Goal: Task Accomplishment & Management: Use online tool/utility

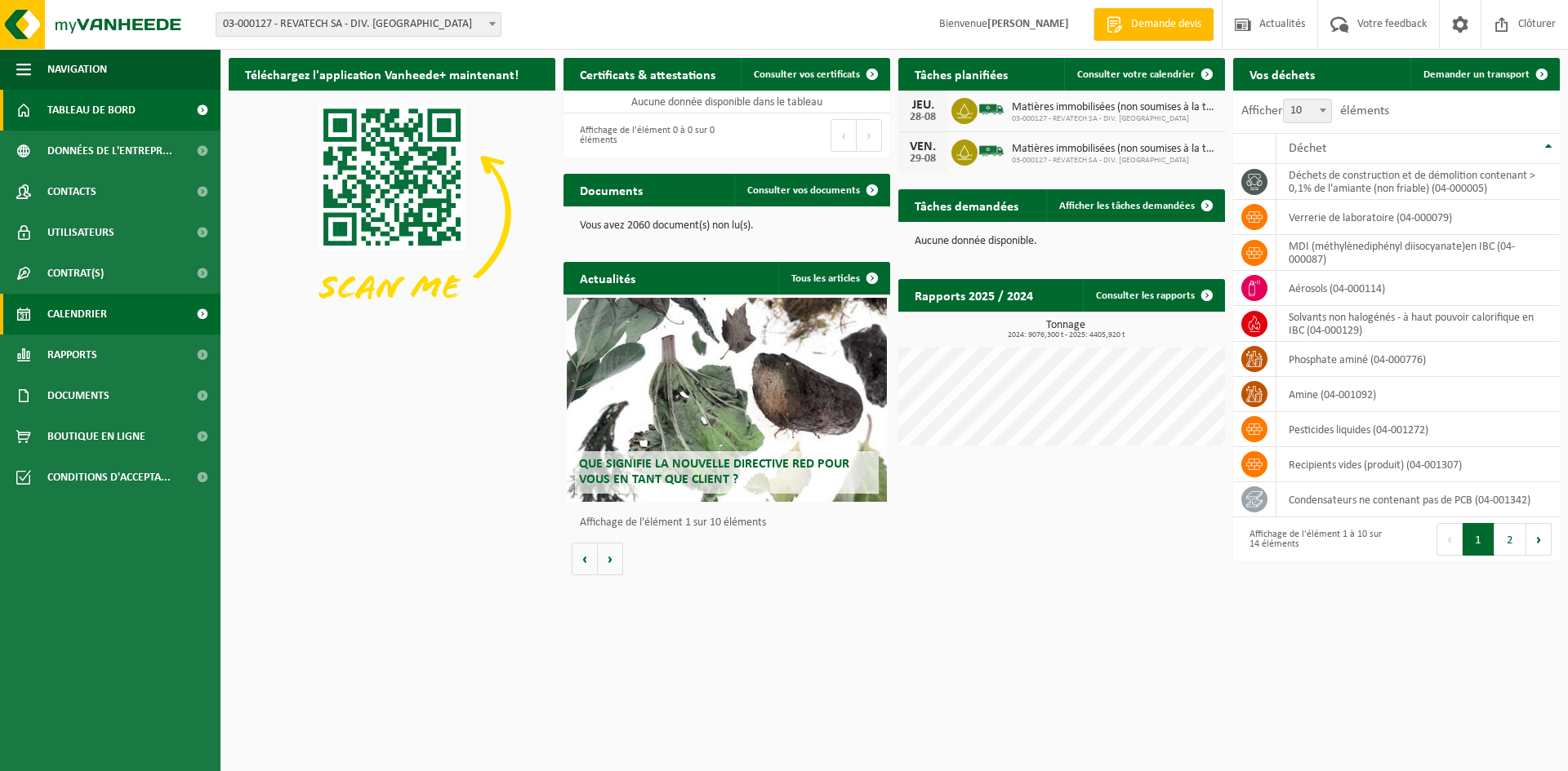
click at [70, 317] on span "Calendrier" at bounding box center [76, 314] width 60 height 41
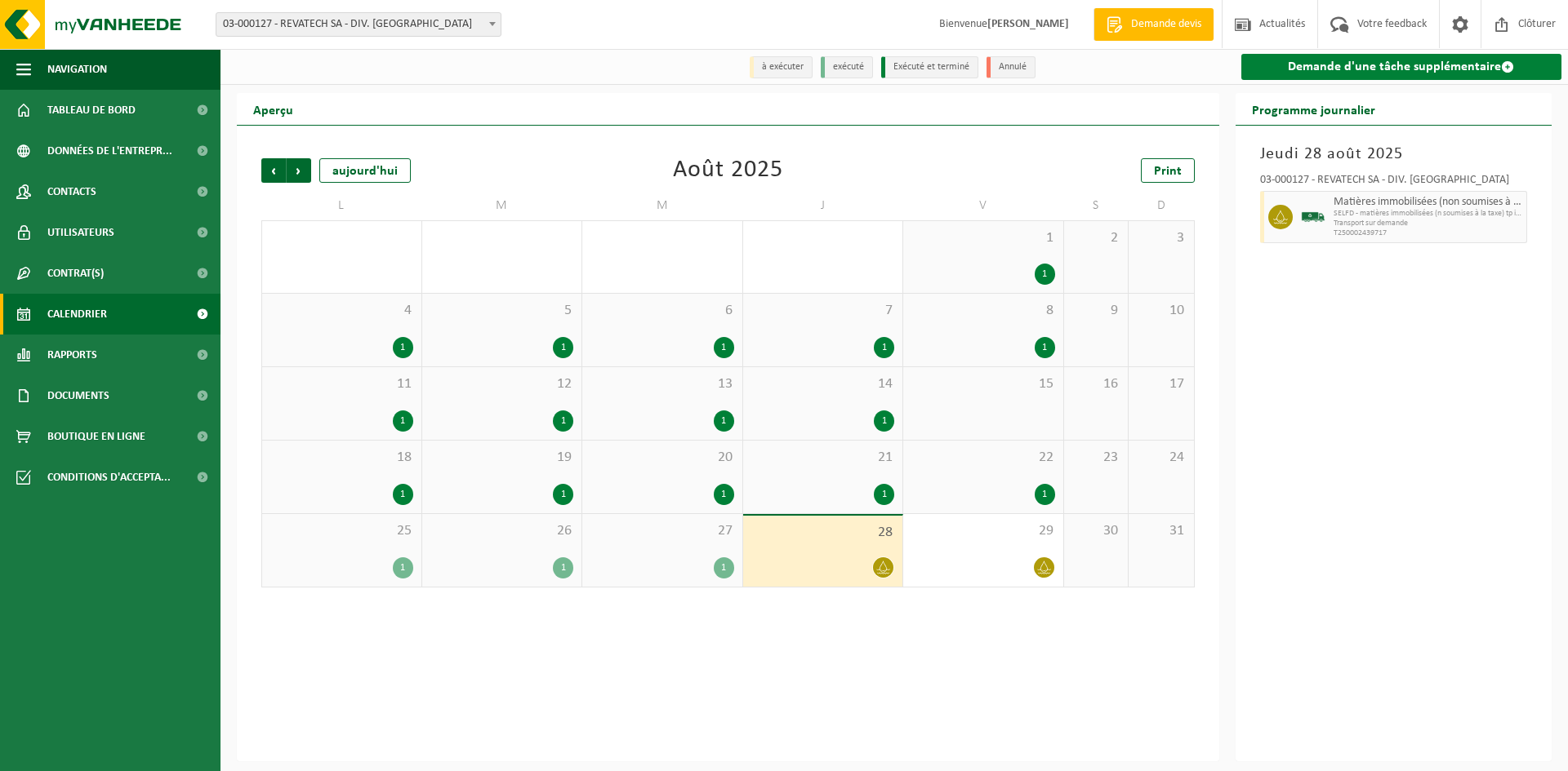
click at [1332, 68] on link "Demande d'une tâche supplémentaire" at bounding box center [1402, 66] width 321 height 26
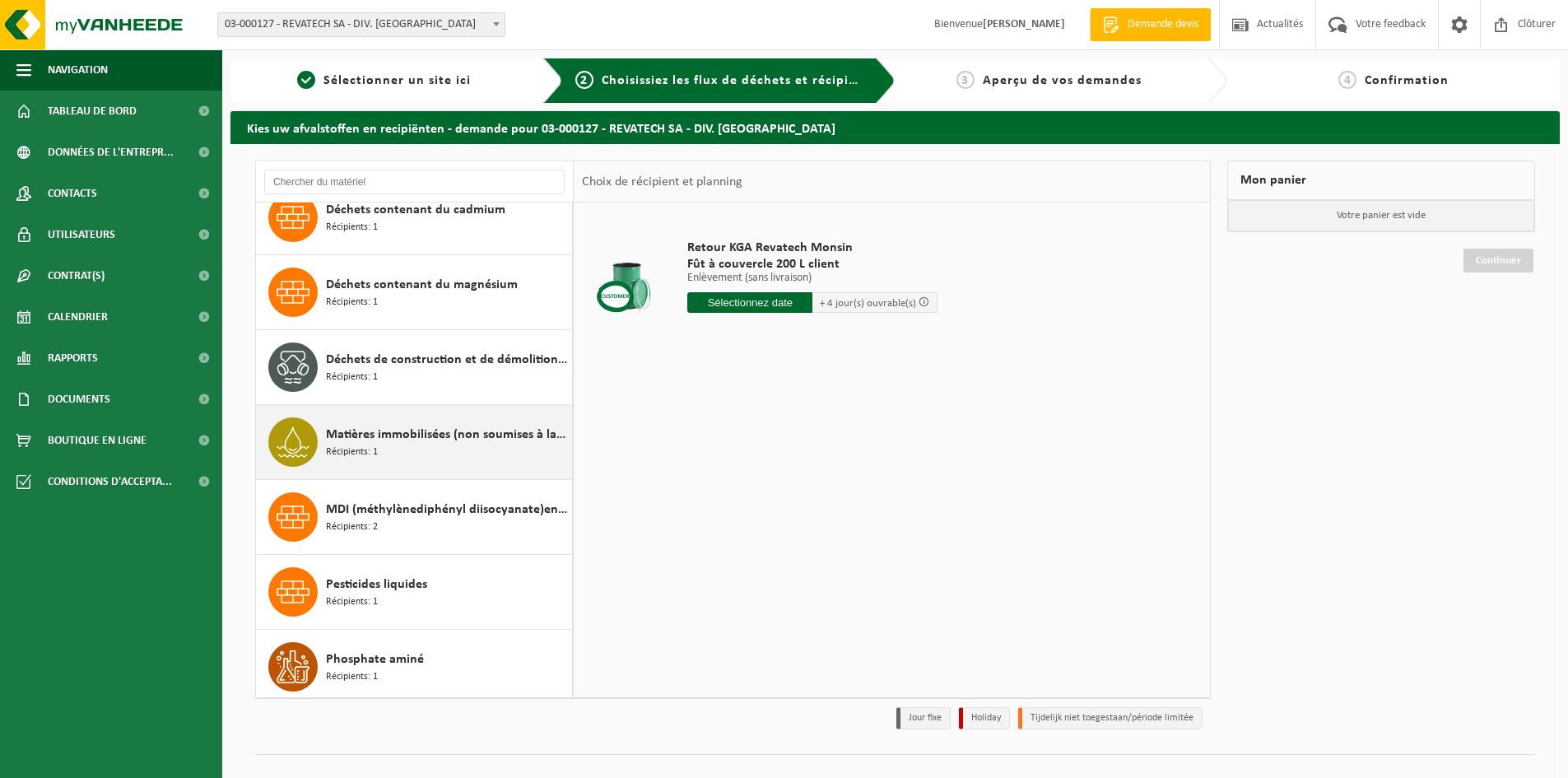
click at [430, 430] on span "Matières immobilisées (non soumises à la taxe)" at bounding box center [447, 434] width 242 height 19
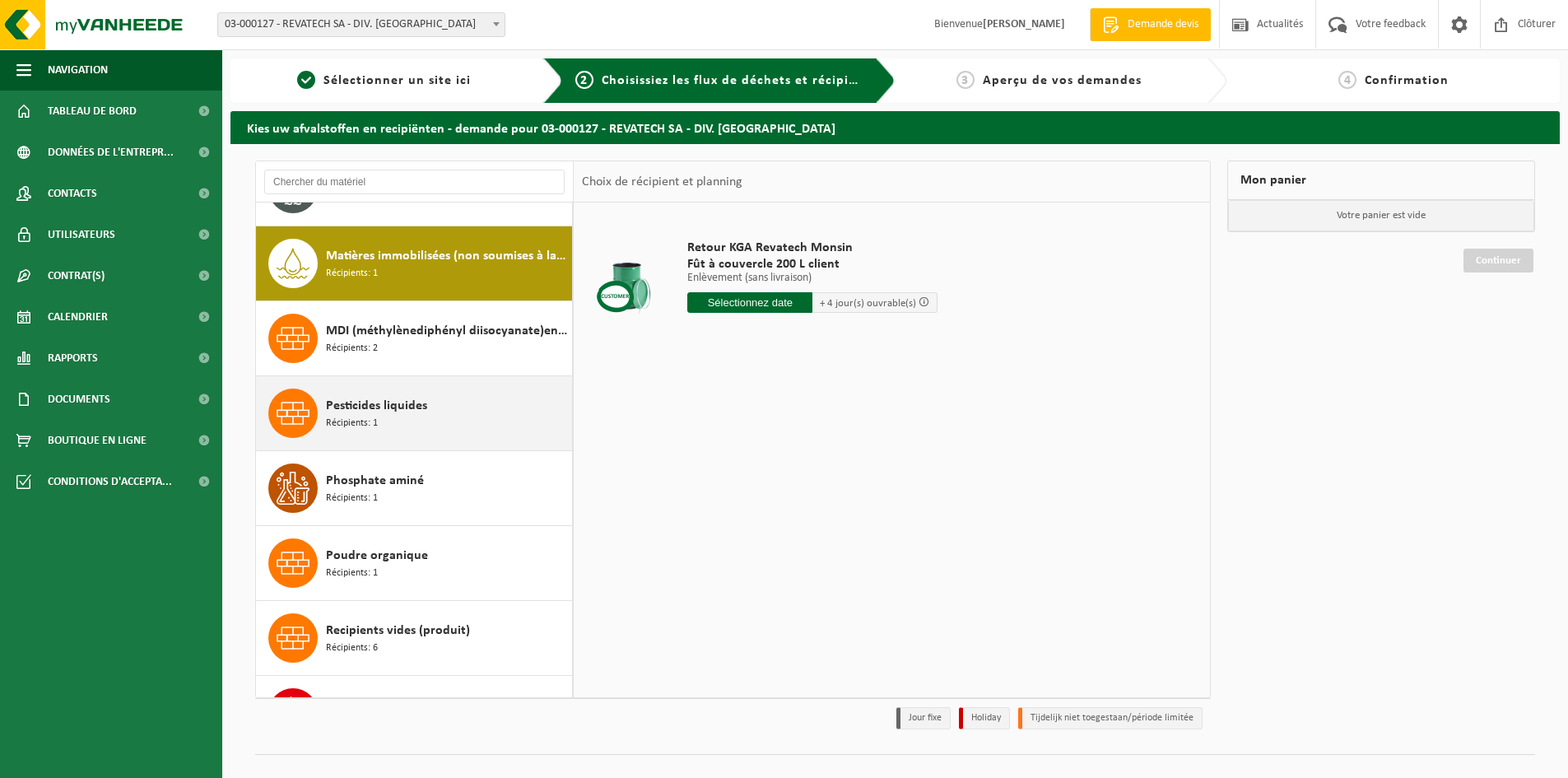
scroll to position [450, 0]
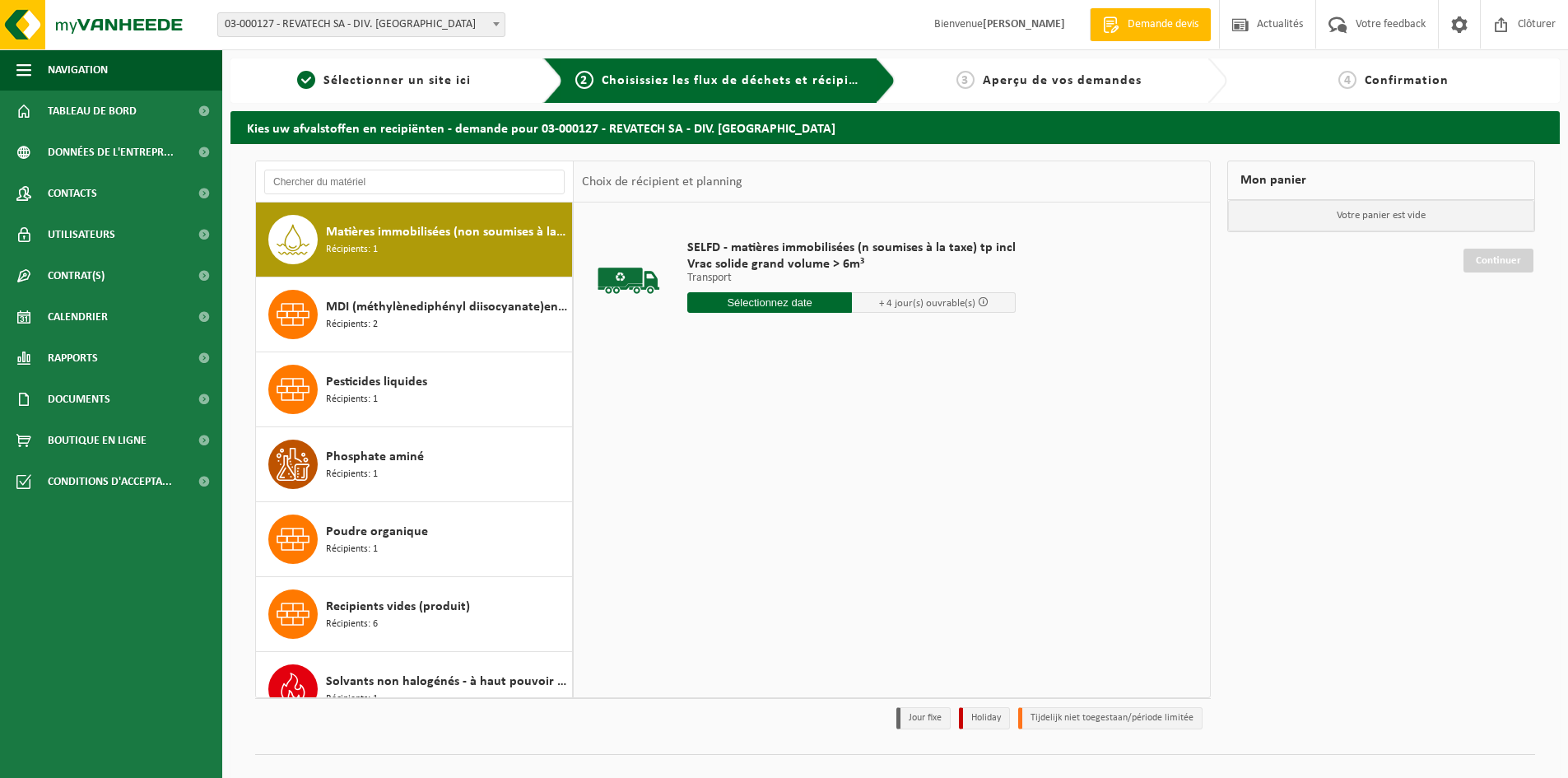
click at [749, 310] on input "text" at bounding box center [770, 303] width 164 height 20
click at [876, 348] on icon at bounding box center [874, 340] width 26 height 26
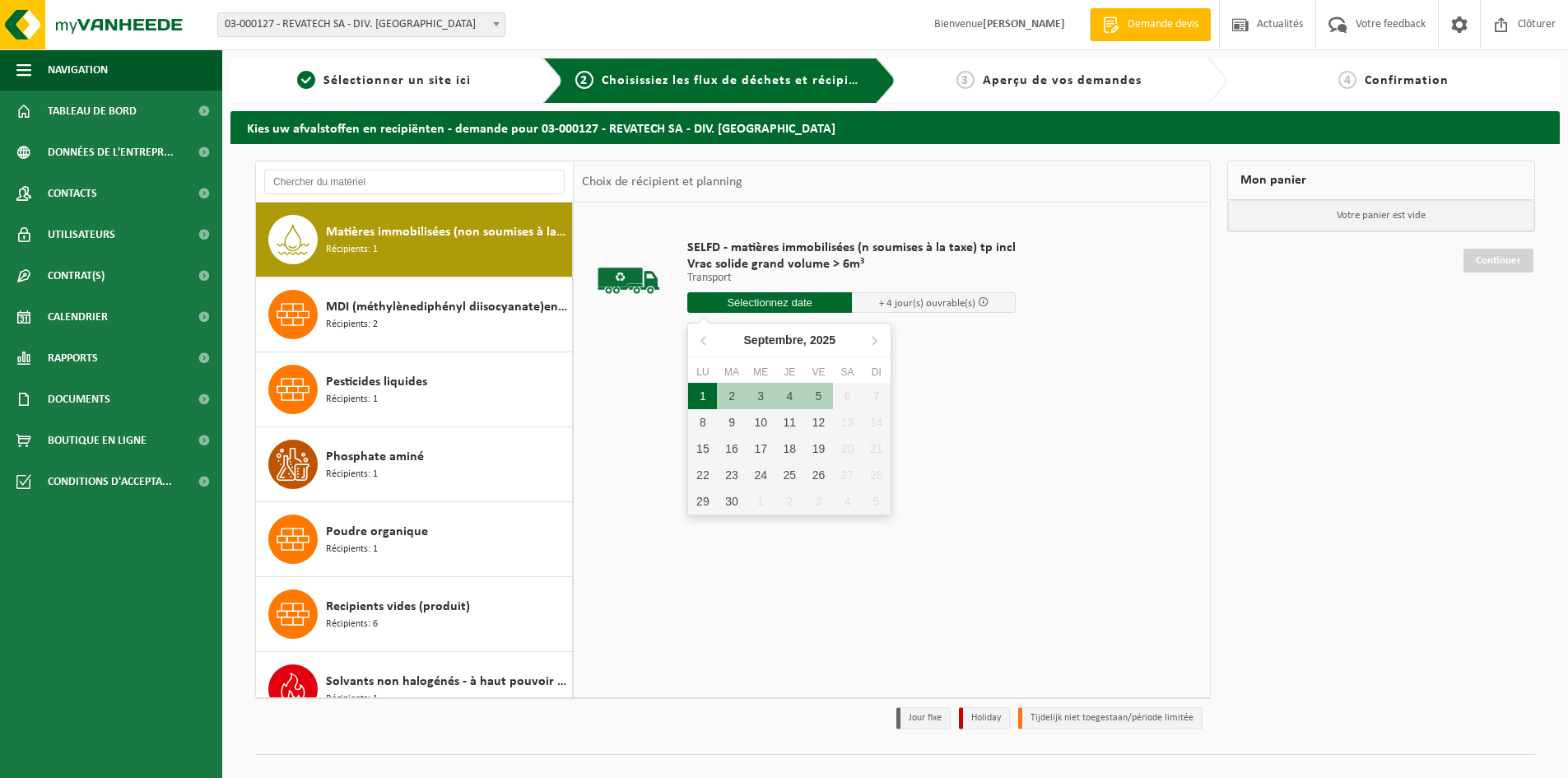
click at [705, 397] on div "1" at bounding box center [703, 396] width 29 height 26
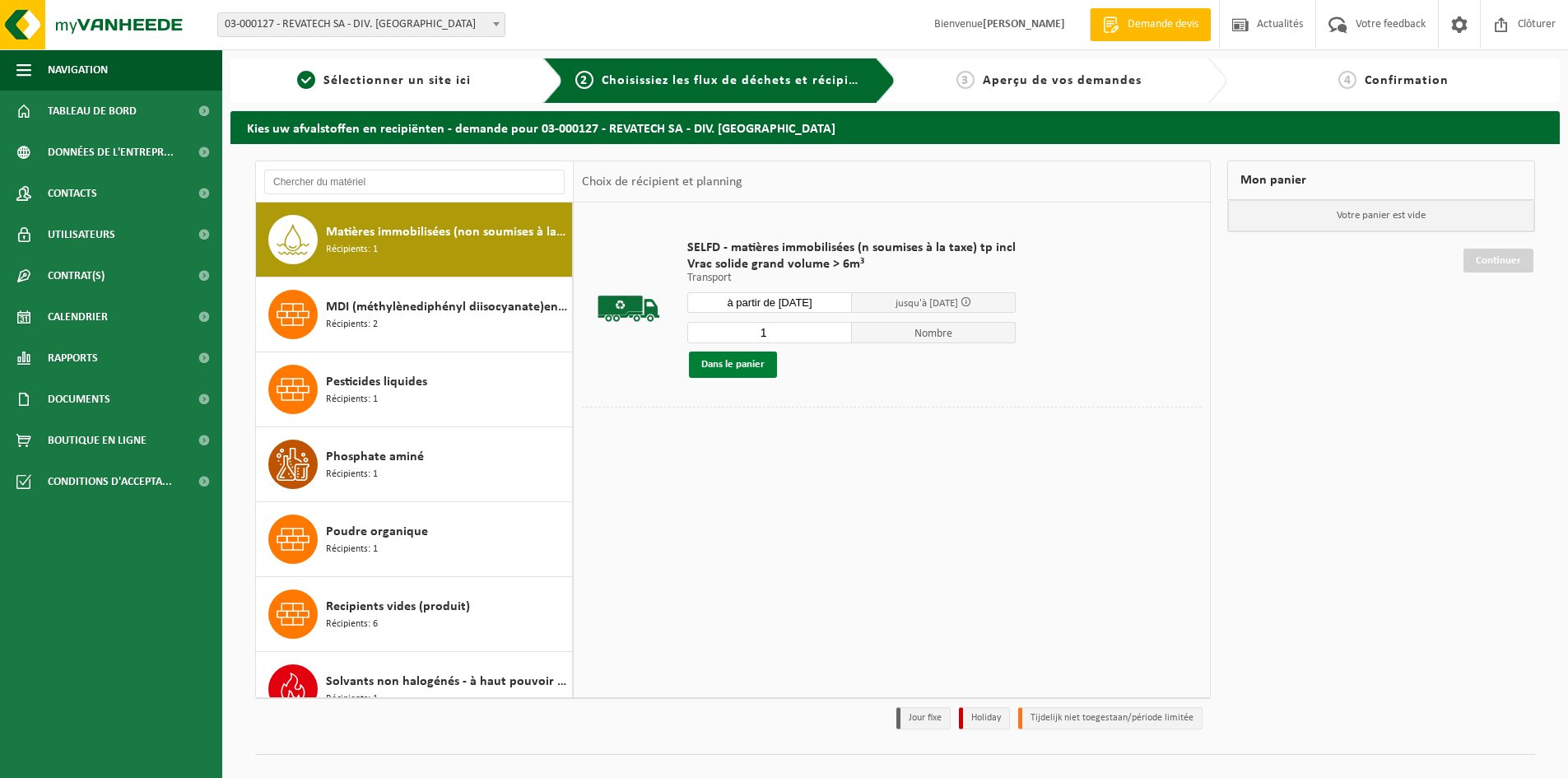
click at [753, 364] on button "Dans le panier" at bounding box center [733, 364] width 88 height 26
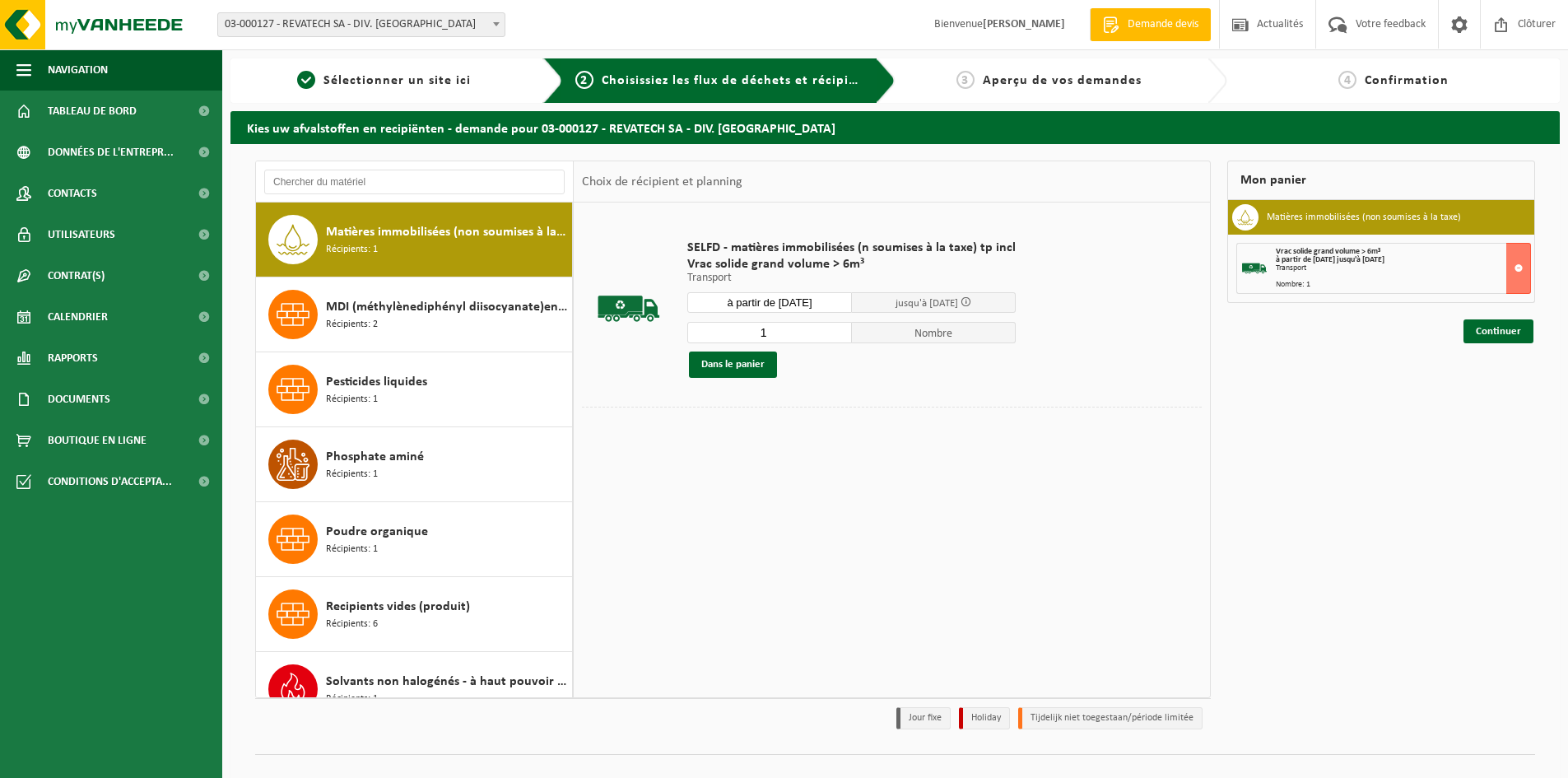
click at [810, 303] on input "à partir de 2025-09-01" at bounding box center [770, 303] width 164 height 20
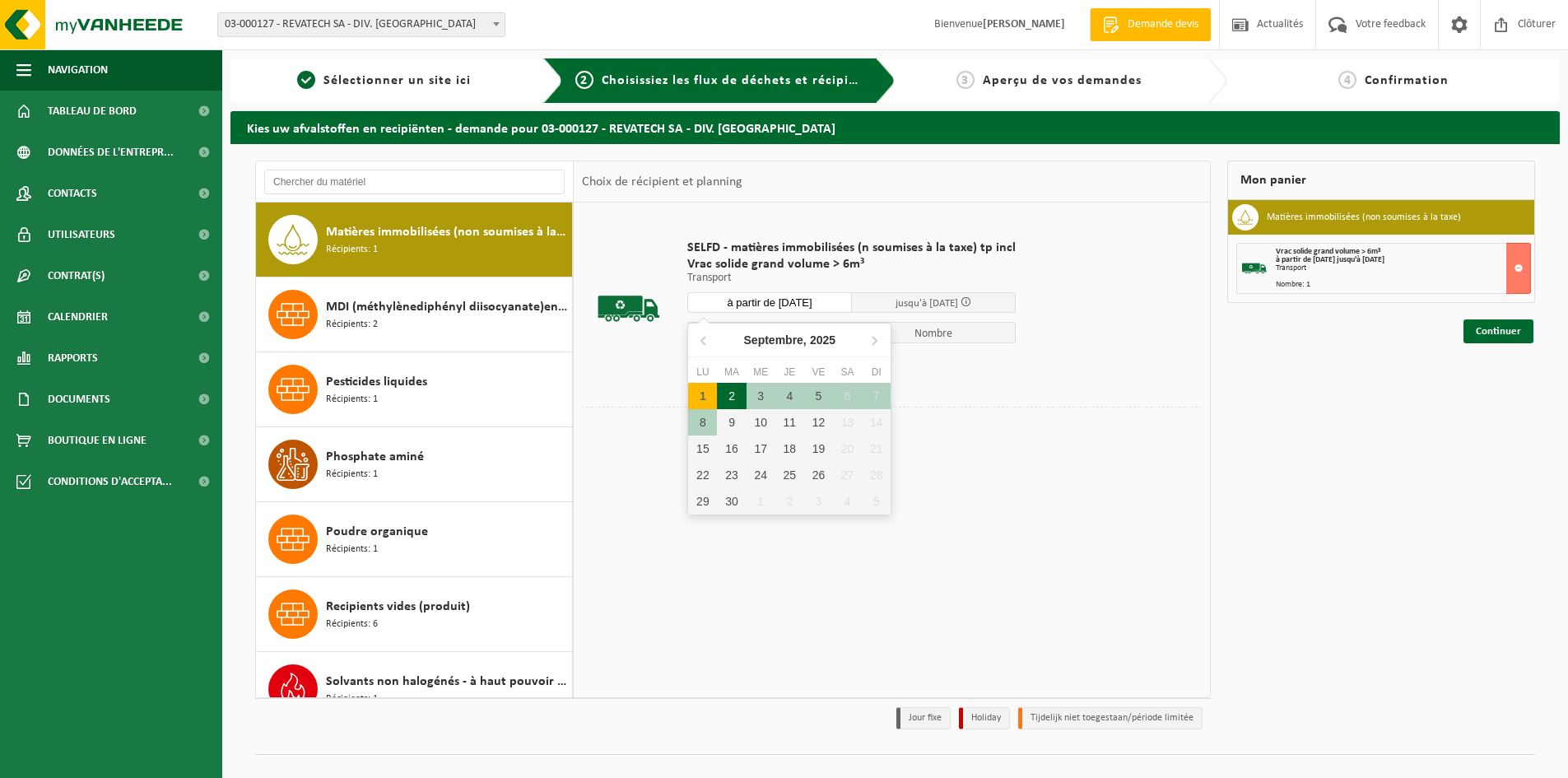
click at [727, 403] on div "2" at bounding box center [732, 396] width 29 height 26
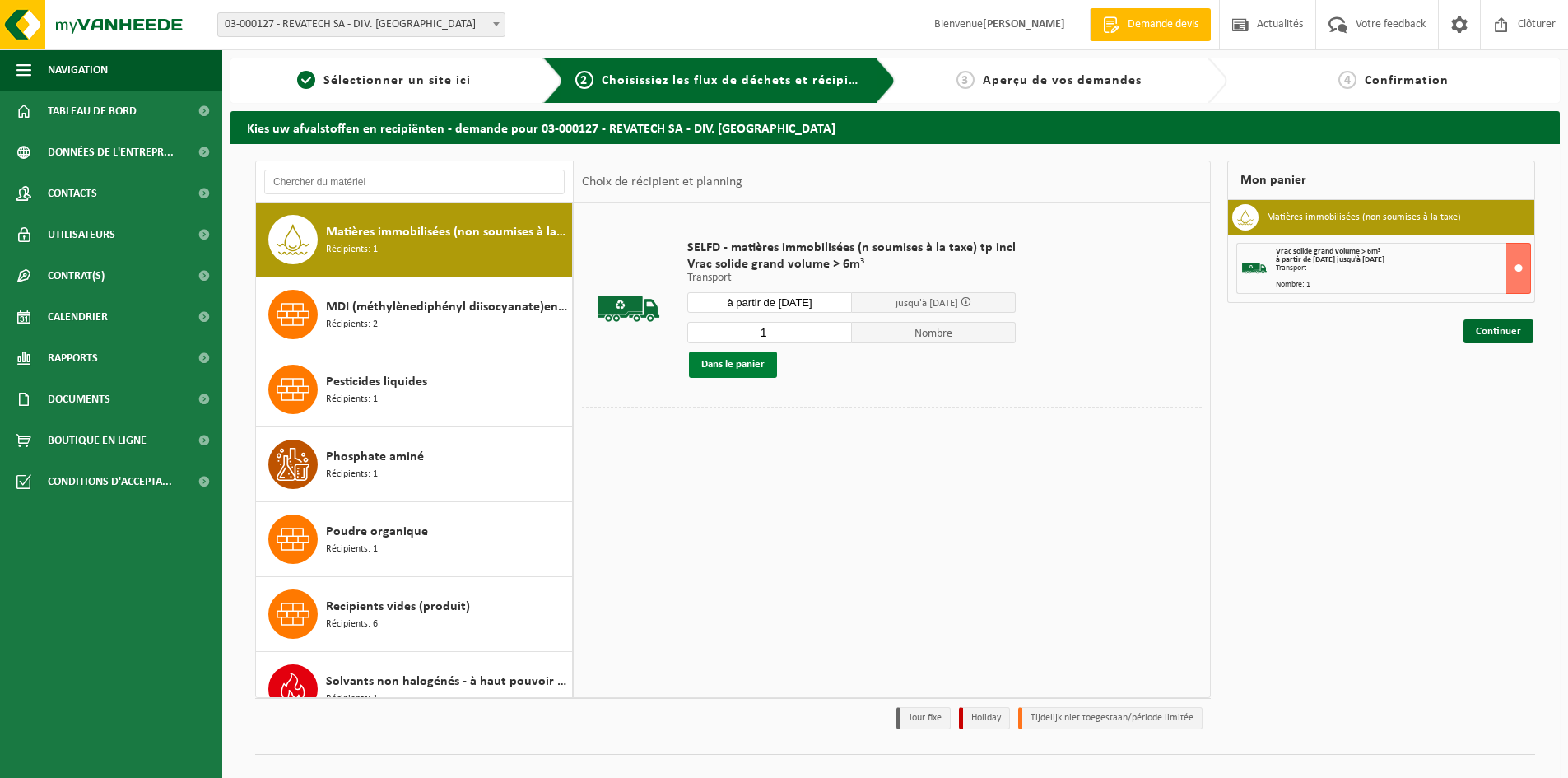
click at [726, 362] on button "Dans le panier" at bounding box center [733, 364] width 88 height 26
click at [820, 298] on input "à partir de 2025-09-02" at bounding box center [770, 303] width 164 height 20
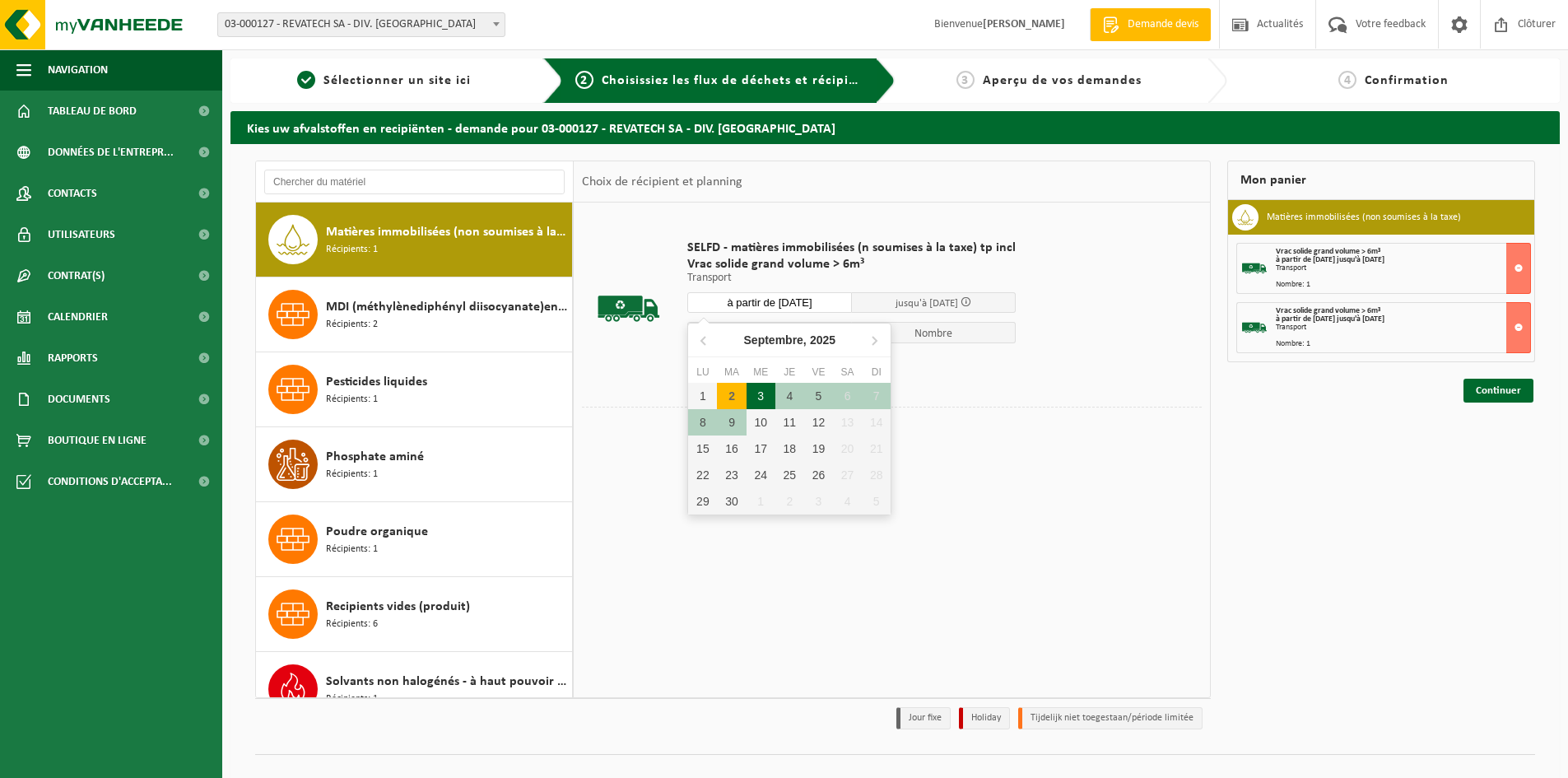
click at [760, 392] on div "3" at bounding box center [762, 396] width 29 height 26
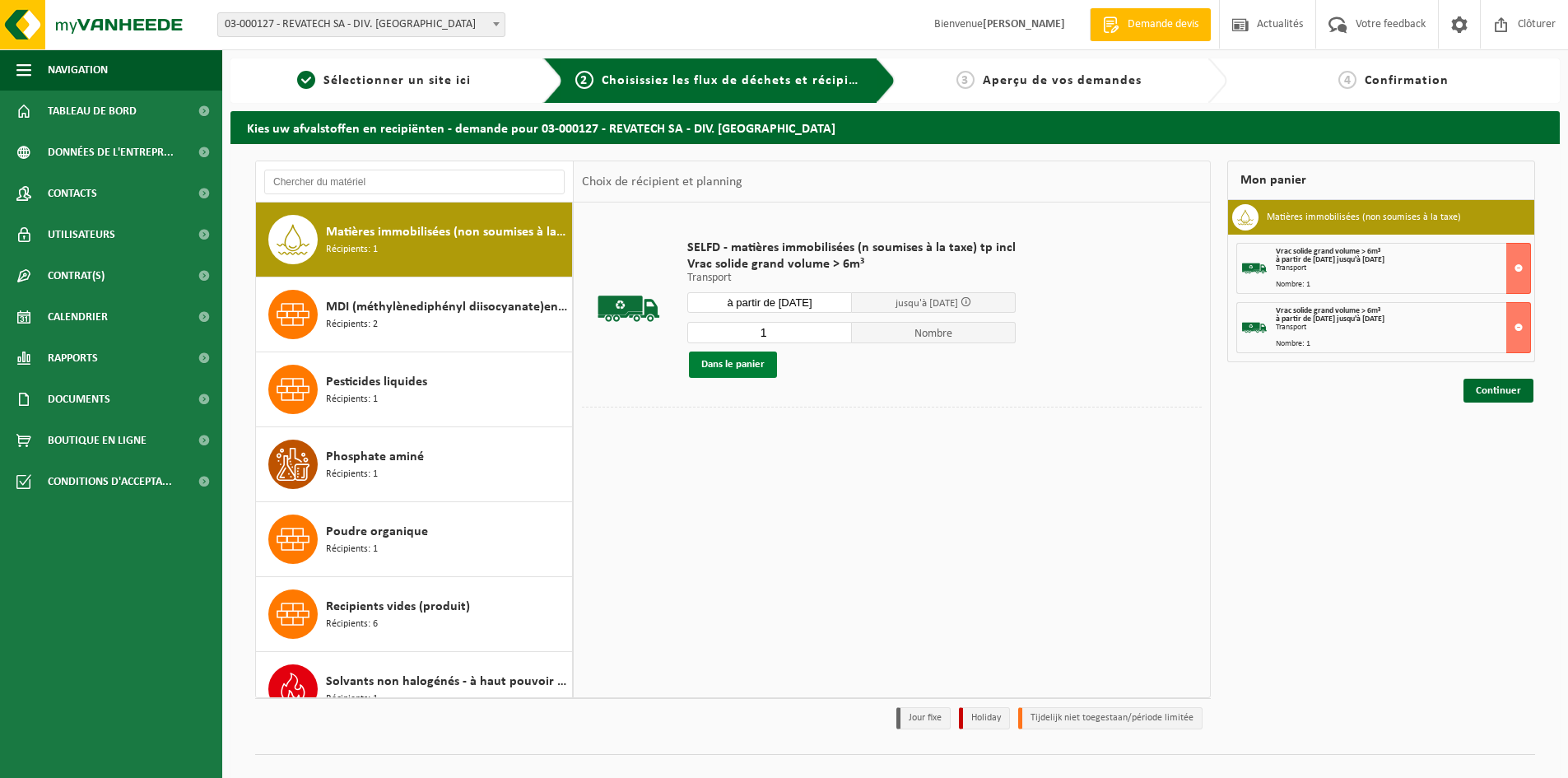
click at [741, 364] on button "Dans le panier" at bounding box center [733, 364] width 88 height 26
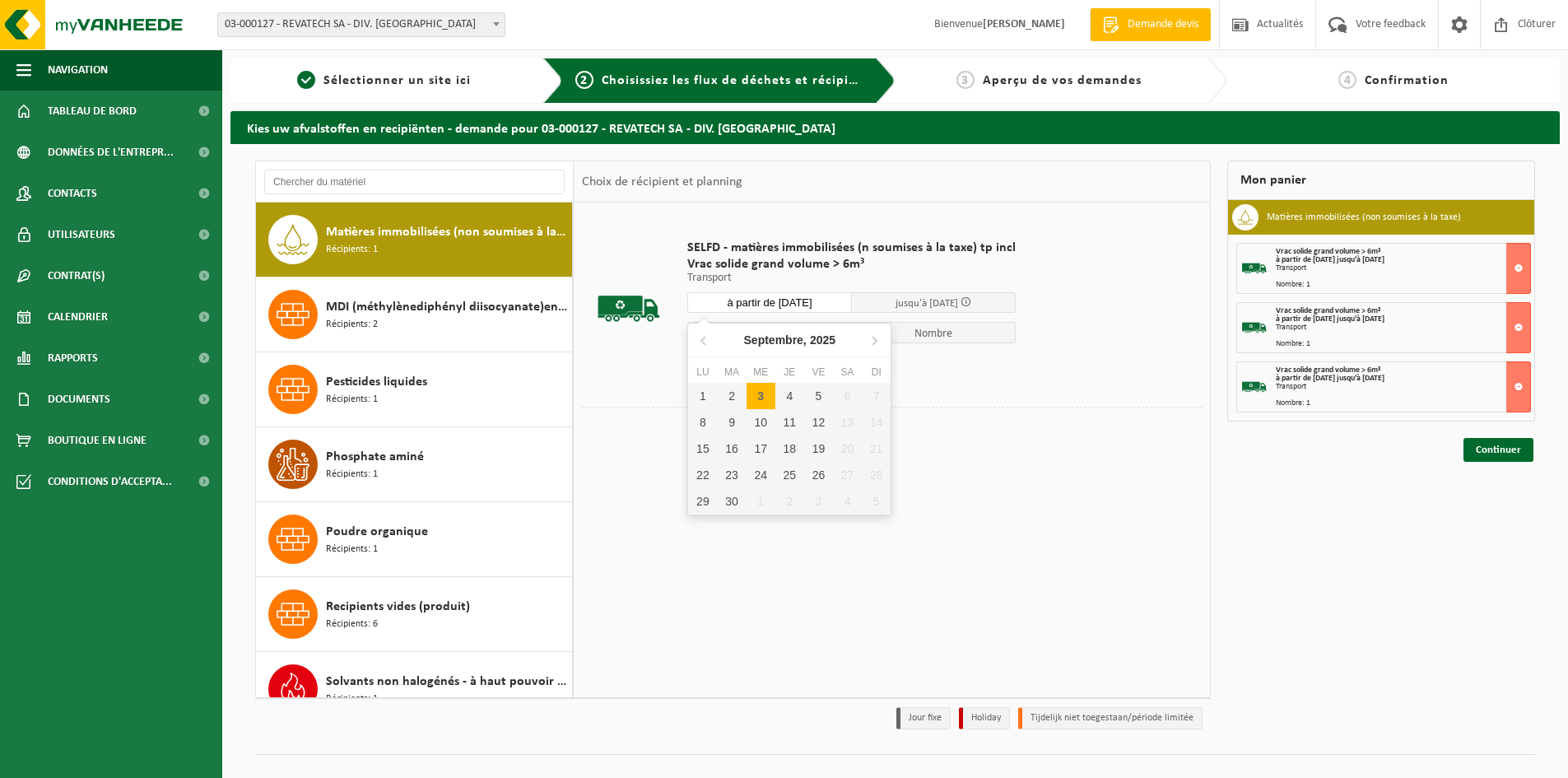
click at [808, 300] on input "à partir de 2025-09-03" at bounding box center [770, 303] width 164 height 20
click at [783, 392] on div "4" at bounding box center [790, 396] width 29 height 26
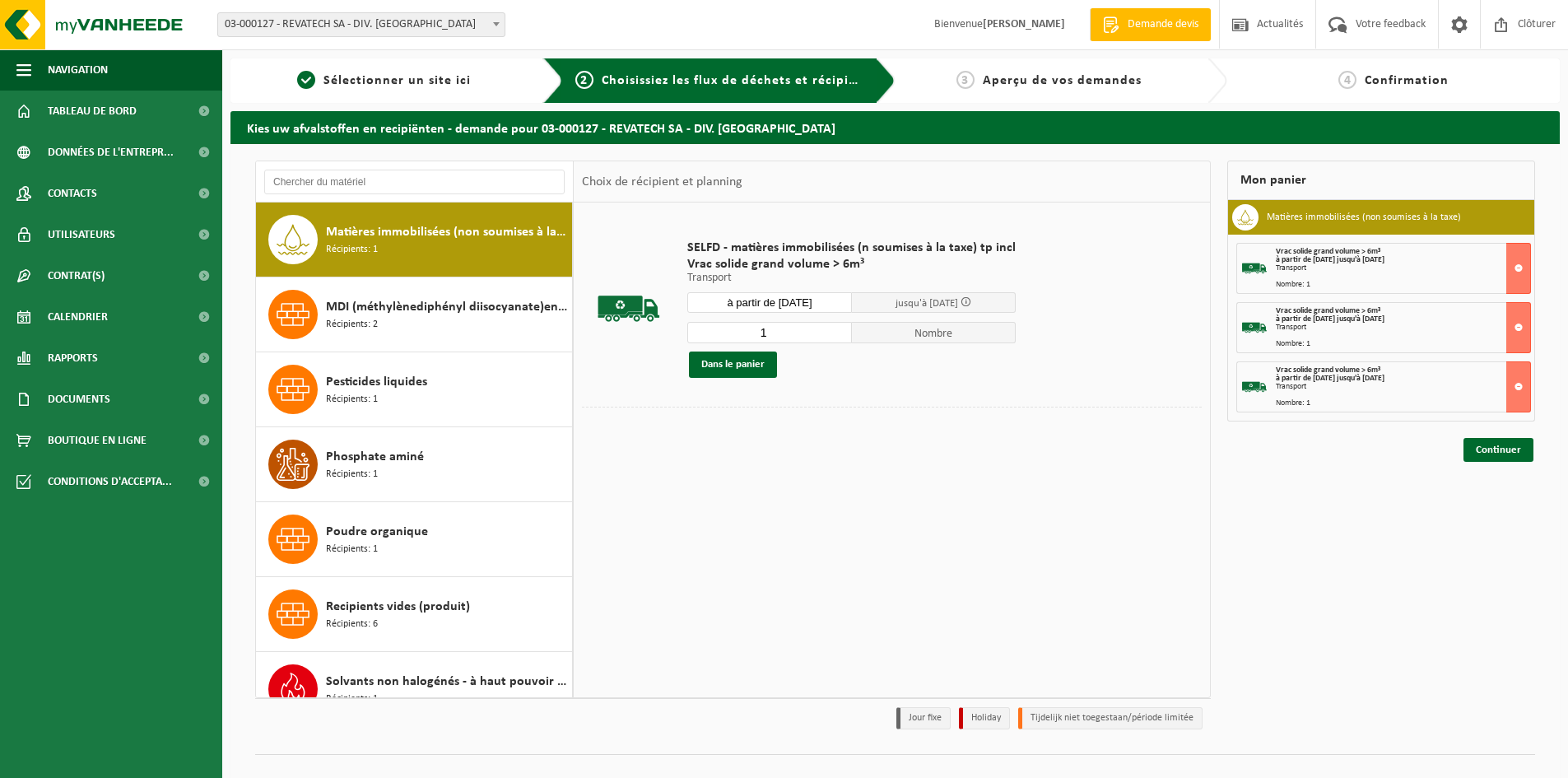
click at [742, 366] on button "Dans le panier" at bounding box center [733, 364] width 88 height 26
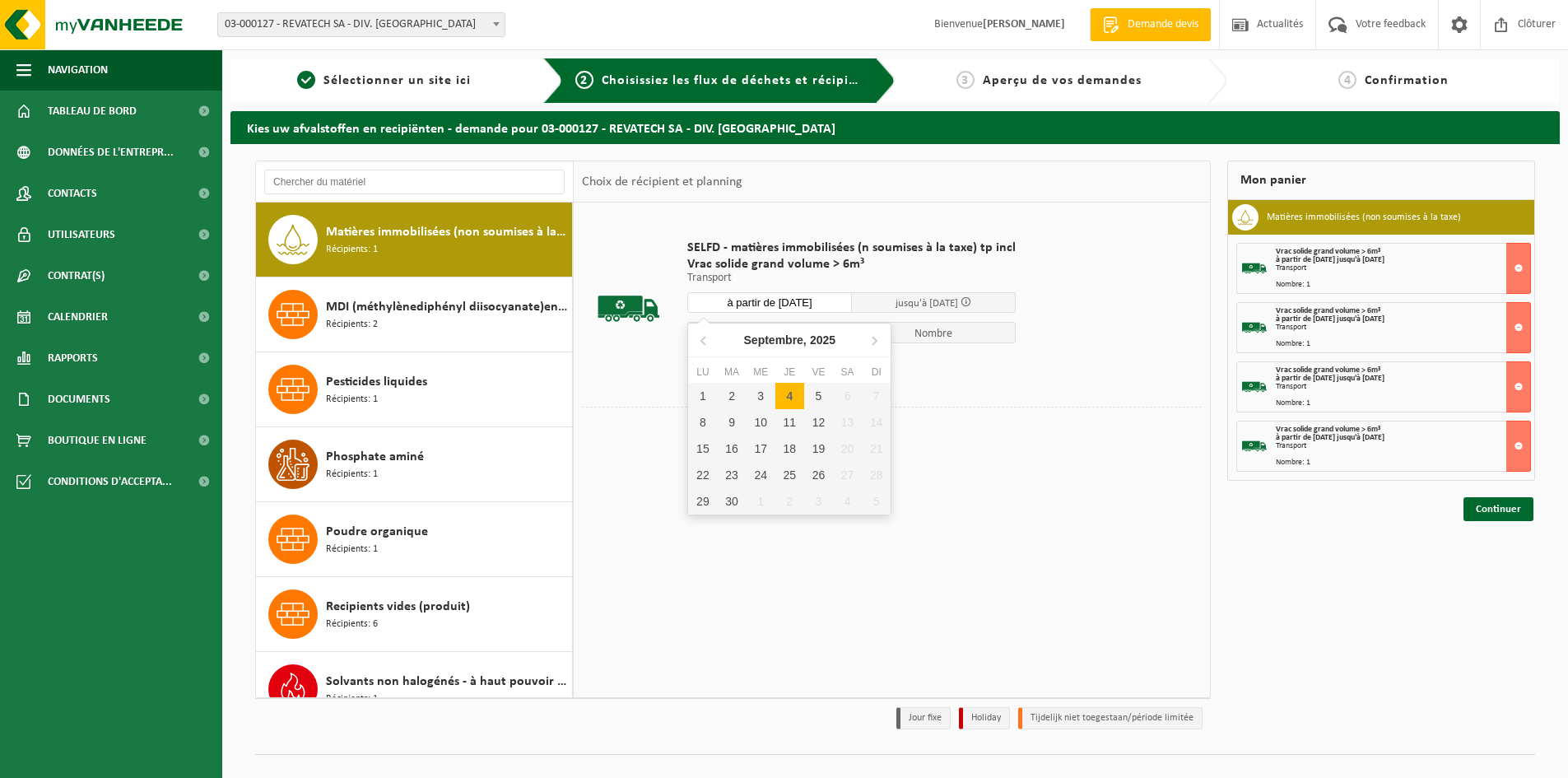
click at [792, 307] on input "à partir de 2025-09-04" at bounding box center [770, 303] width 164 height 20
click at [820, 400] on div "5" at bounding box center [819, 396] width 29 height 26
type input "à partir de 2025-09-05"
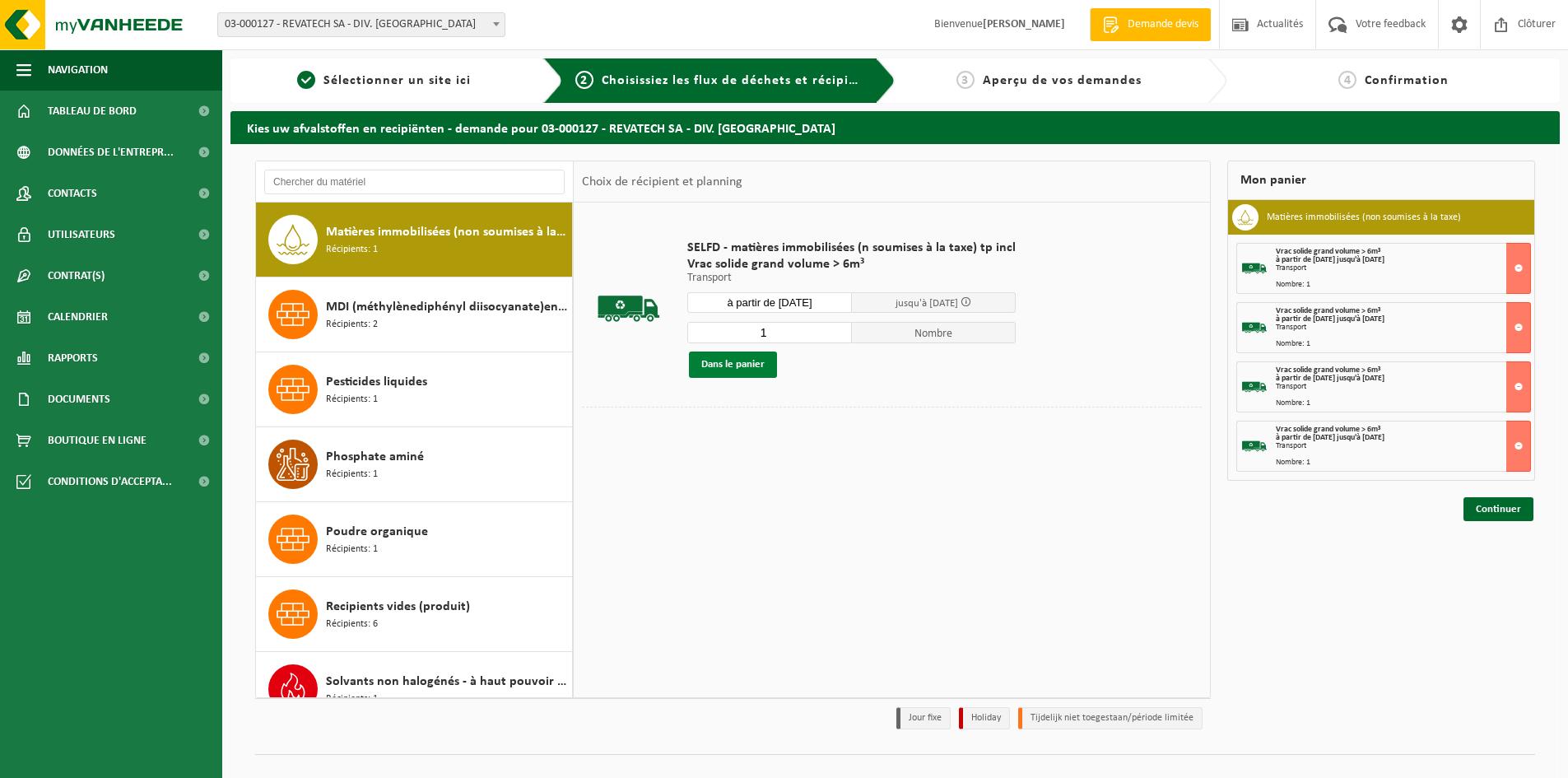
click at [723, 366] on button "Dans le panier" at bounding box center [733, 364] width 88 height 26
click at [1492, 564] on link "Continuer" at bounding box center [1499, 569] width 70 height 24
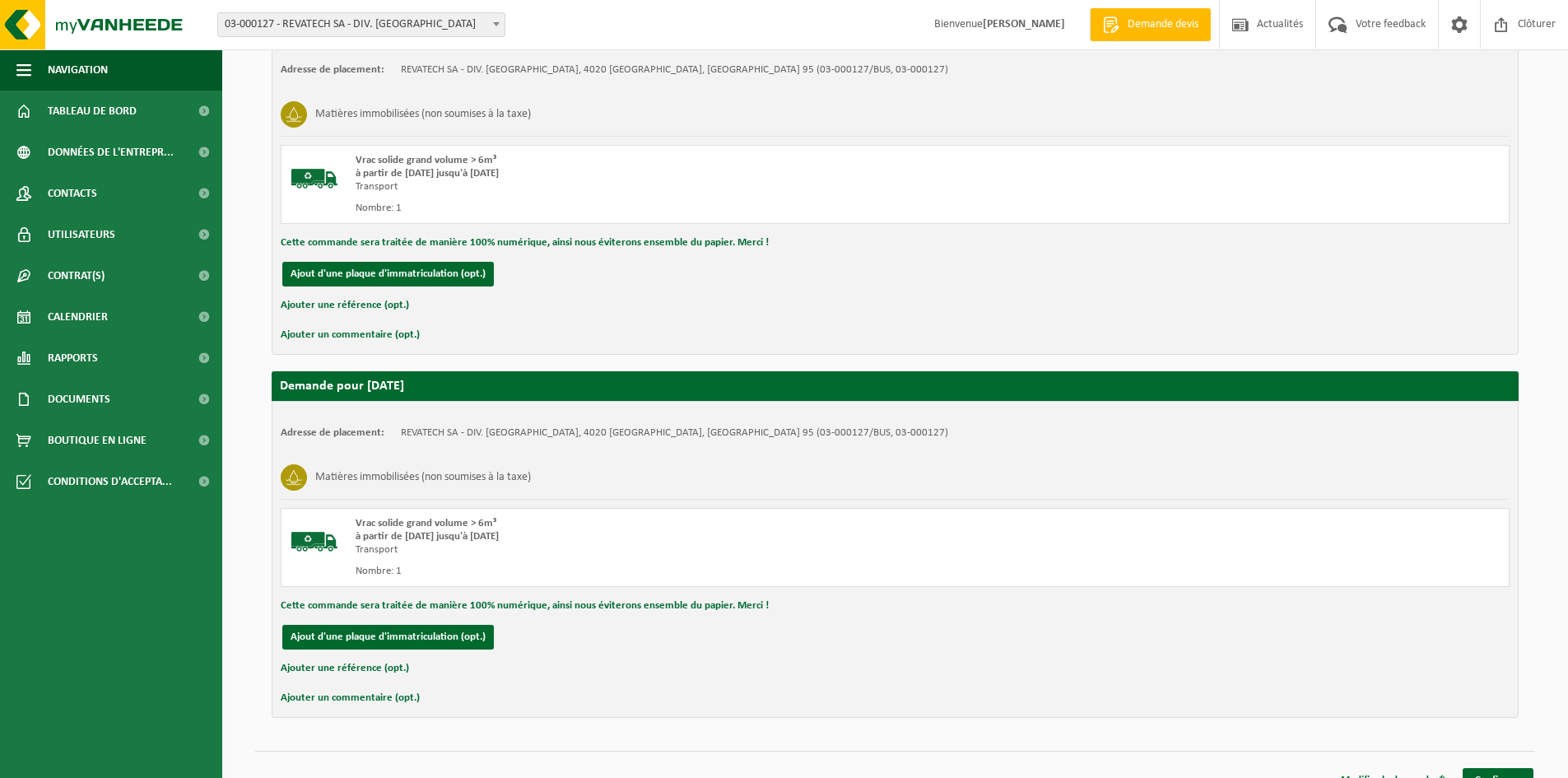
scroll to position [1465, 0]
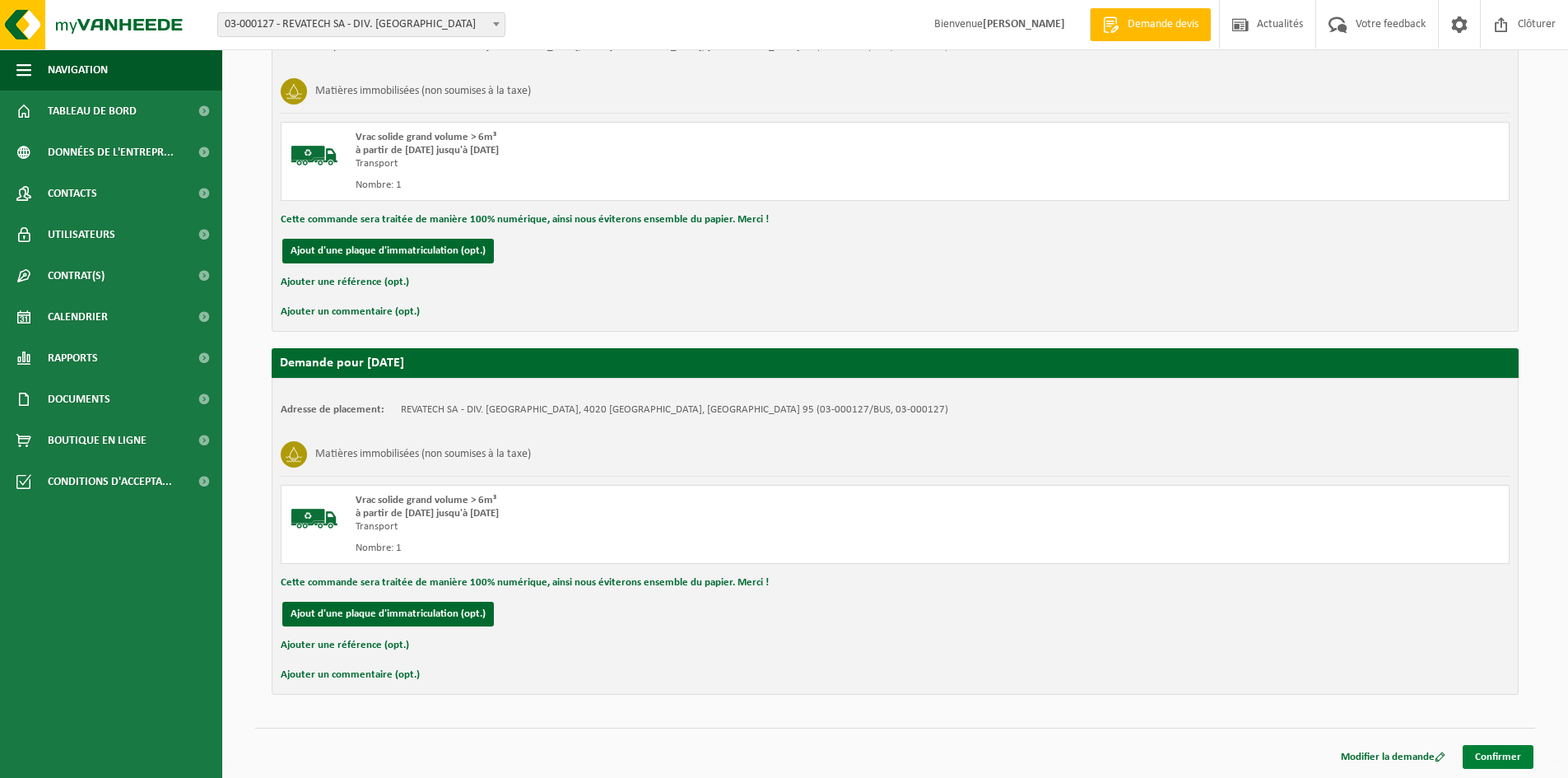
click at [1507, 756] on link "Confirmer" at bounding box center [1499, 758] width 71 height 24
